Goal: Check status: Check status

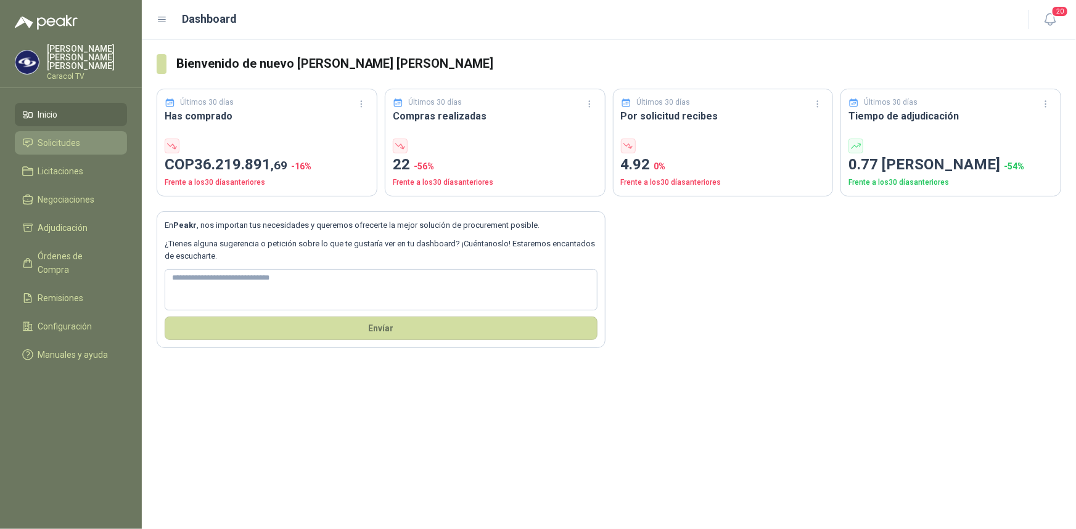
click at [68, 136] on span "Solicitudes" at bounding box center [59, 143] width 43 height 14
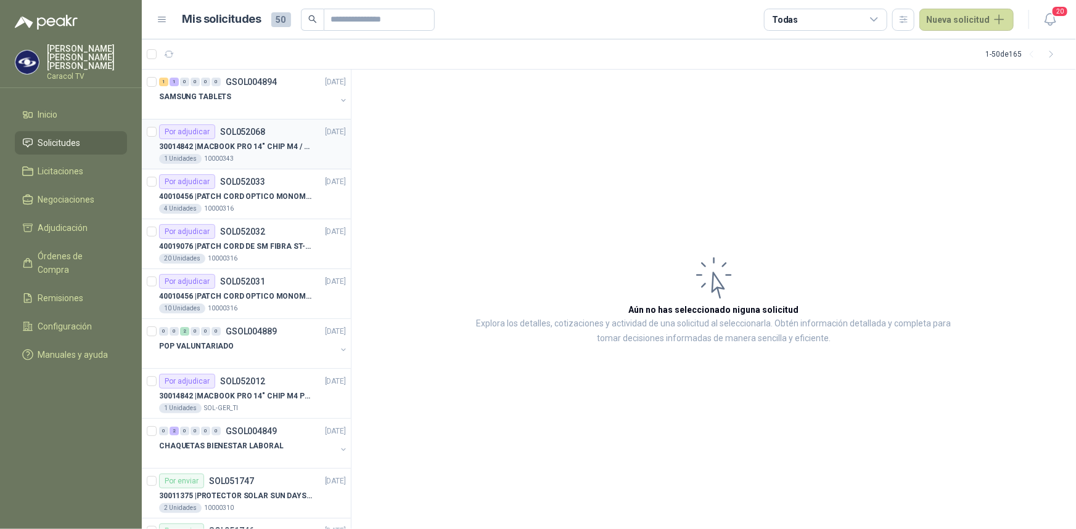
click at [254, 149] on p "30014842 | MACBOOK PRO 14" CHIP M4 / SSD 1TB - 24 GB RAM" at bounding box center [235, 147] width 153 height 12
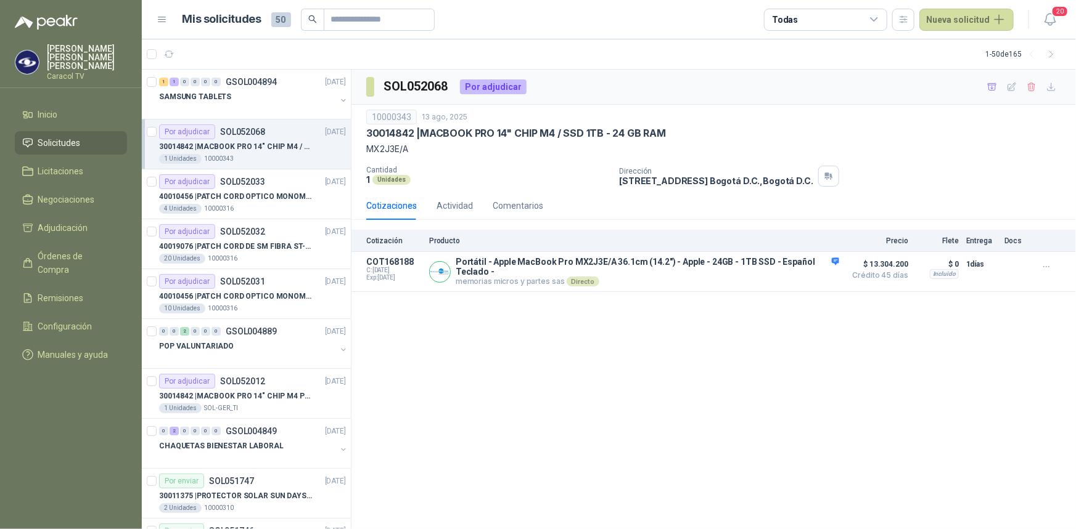
click at [186, 68] on article "1 - 50 de 165" at bounding box center [609, 54] width 934 height 30
click at [187, 80] on div "0" at bounding box center [184, 82] width 9 height 9
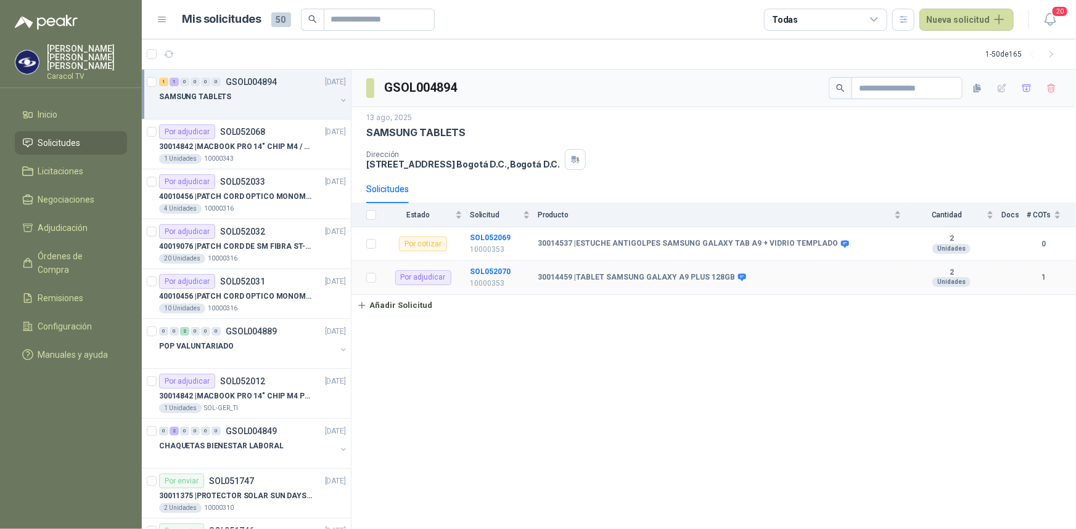
click at [436, 279] on div "Por adjudicar" at bounding box center [423, 278] width 56 height 15
click at [493, 268] on b "SOL052070" at bounding box center [490, 272] width 41 height 9
